Goal: Find specific page/section: Find specific page/section

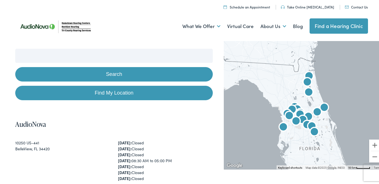
scroll to position [85, 0]
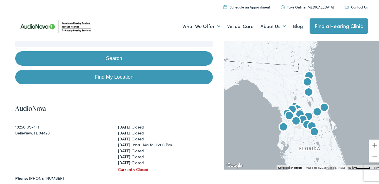
click at [117, 75] on link "Find My Location" at bounding box center [114, 76] width 198 height 14
type input "Orlando, Florida"
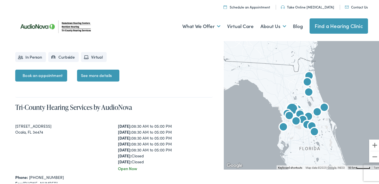
scroll to position [1865, 0]
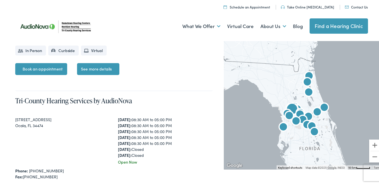
click at [92, 70] on link "See more details" at bounding box center [98, 68] width 42 height 12
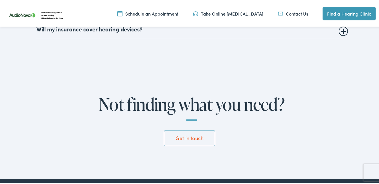
scroll to position [1450, 0]
